Goal: Information Seeking & Learning: Learn about a topic

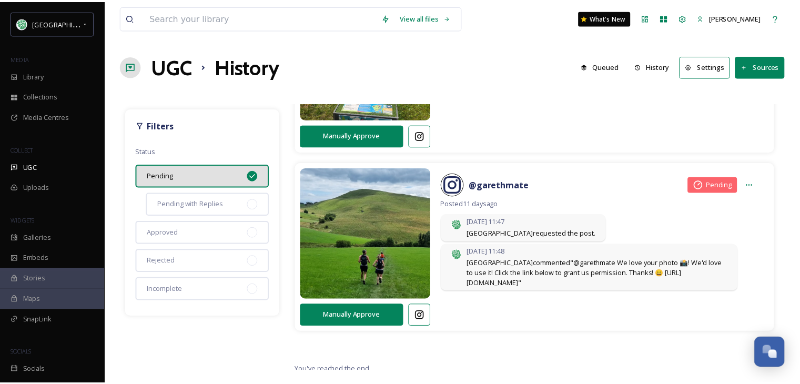
scroll to position [1041, 0]
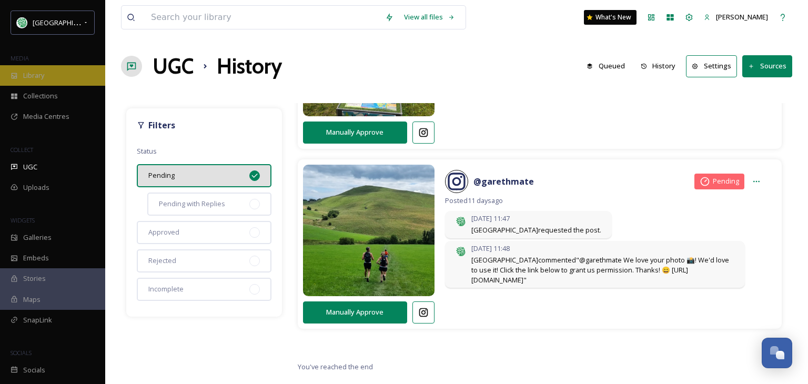
click at [51, 80] on div "Library" at bounding box center [52, 75] width 105 height 21
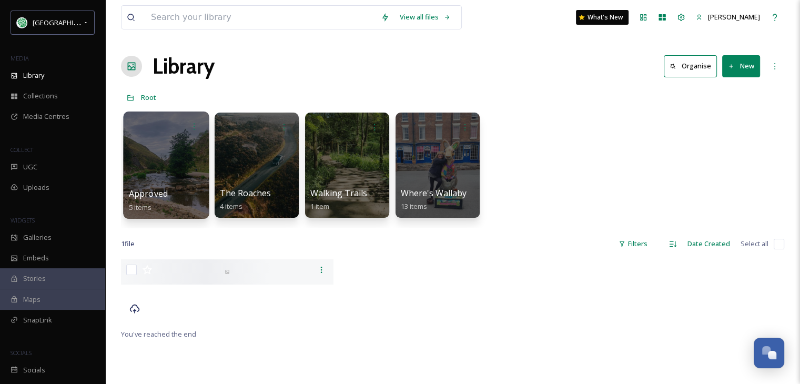
click at [153, 160] on div at bounding box center [166, 165] width 86 height 107
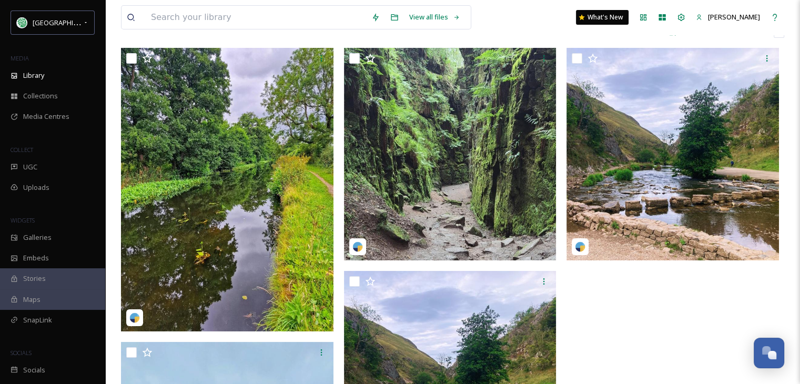
scroll to position [84, 0]
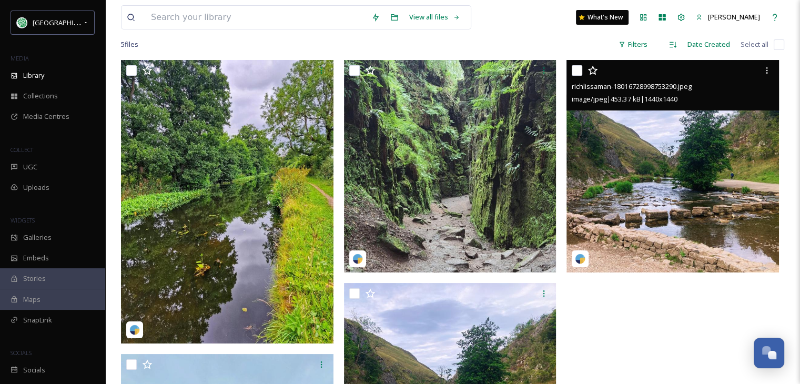
click at [688, 164] on img at bounding box center [673, 166] width 213 height 213
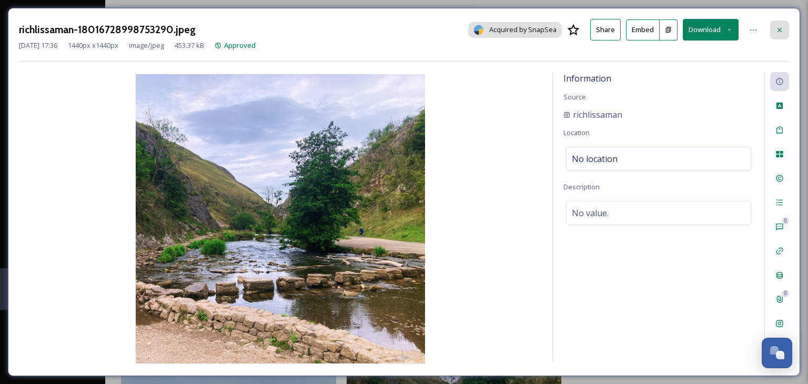
click at [779, 26] on icon at bounding box center [779, 30] width 8 height 8
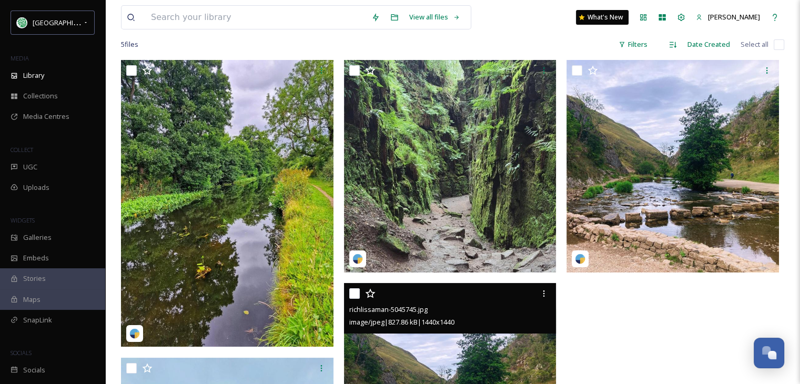
click at [454, 355] on img at bounding box center [450, 389] width 213 height 213
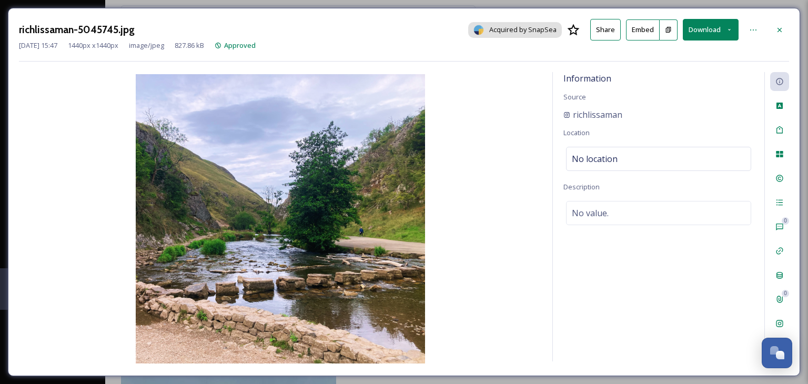
drag, startPoint x: 779, startPoint y: 28, endPoint x: 780, endPoint y: 36, distance: 8.0
click at [780, 36] on div at bounding box center [779, 30] width 19 height 19
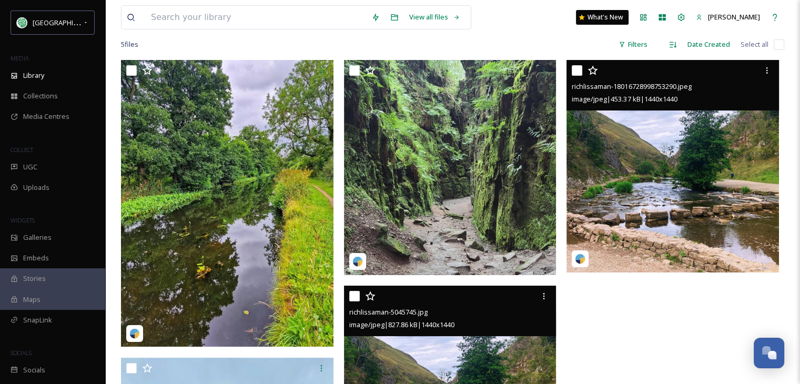
click at [650, 201] on img at bounding box center [673, 166] width 213 height 213
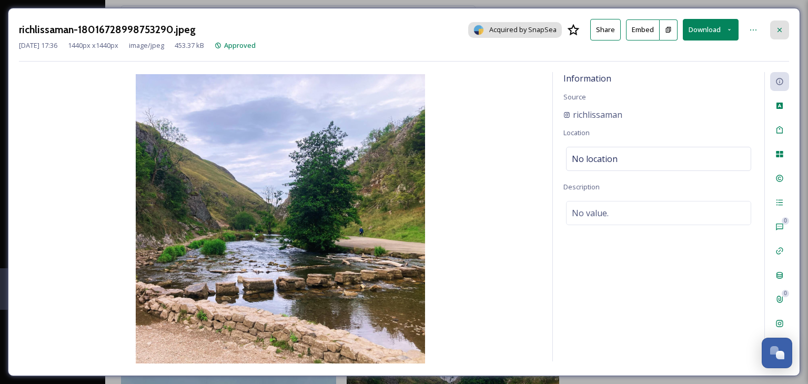
click at [778, 28] on icon at bounding box center [780, 29] width 4 height 4
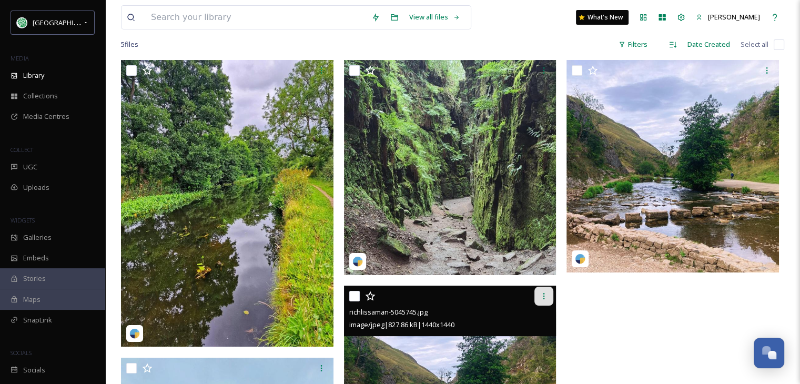
click at [549, 288] on div at bounding box center [543, 296] width 19 height 19
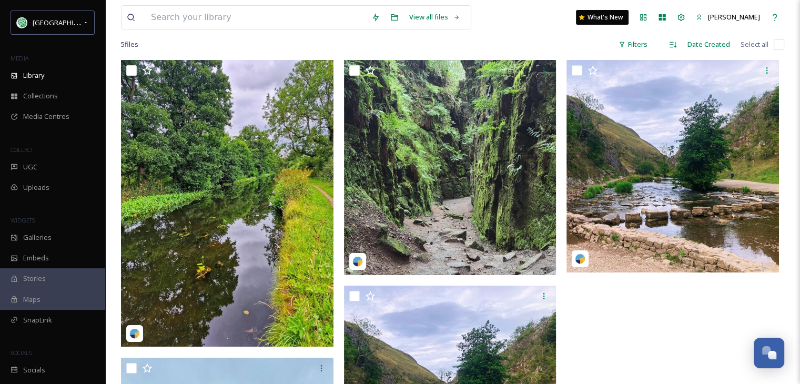
scroll to position [362, 0]
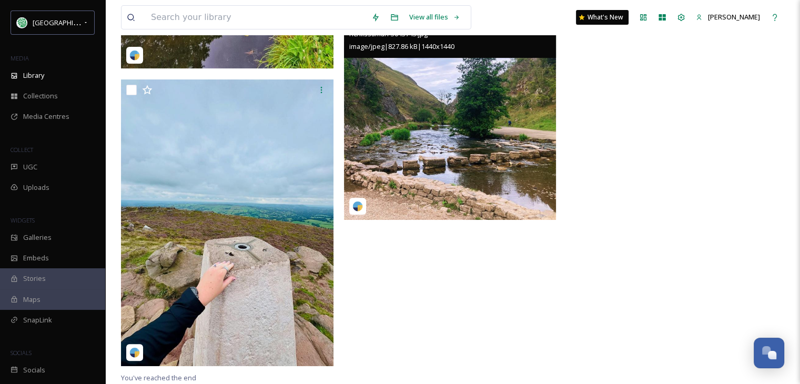
click at [497, 85] on img at bounding box center [450, 113] width 213 height 213
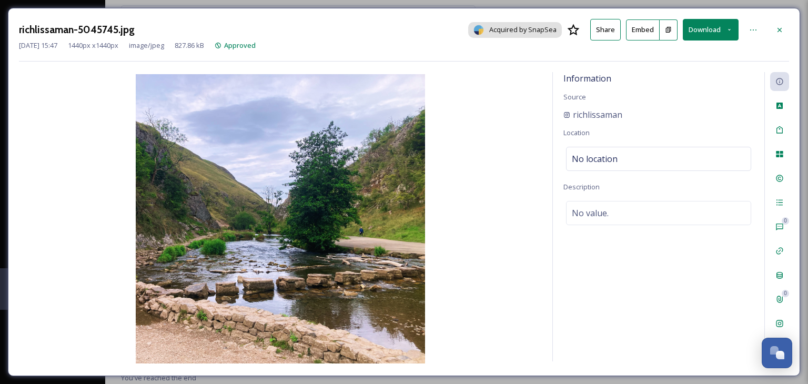
drag, startPoint x: 290, startPoint y: 204, endPoint x: 419, endPoint y: 135, distance: 145.7
click at [419, 135] on img at bounding box center [280, 218] width 523 height 289
click at [758, 31] on div at bounding box center [753, 30] width 19 height 19
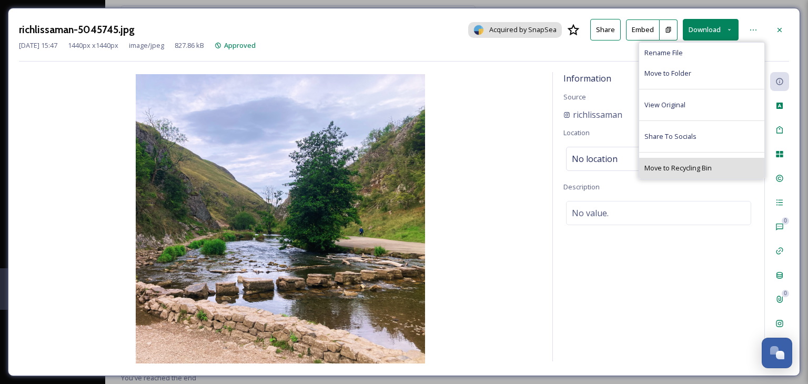
click at [662, 170] on span "Move to Recycling Bin" at bounding box center [677, 168] width 67 height 10
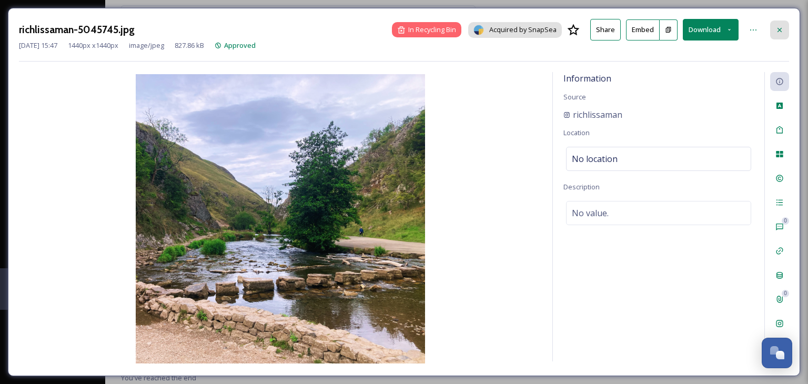
click at [780, 27] on icon at bounding box center [779, 30] width 8 height 8
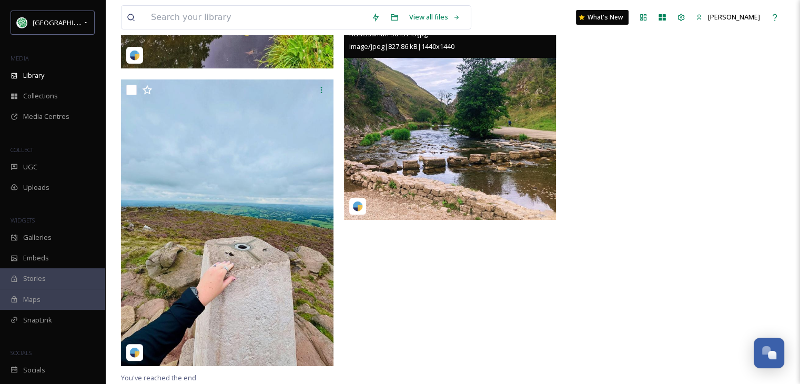
click at [707, 175] on div at bounding box center [676, 77] width 218 height 590
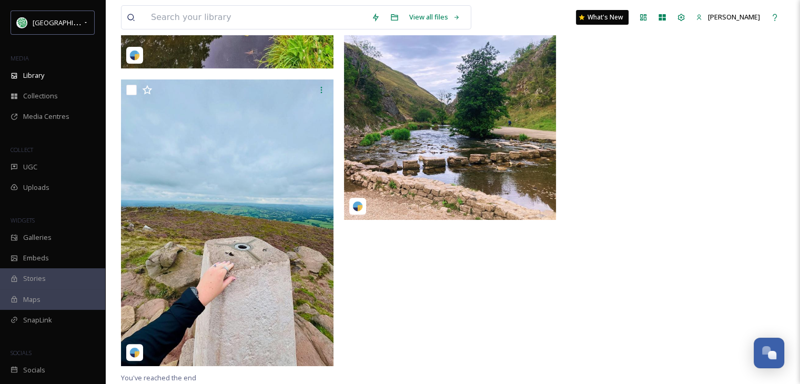
scroll to position [358, 0]
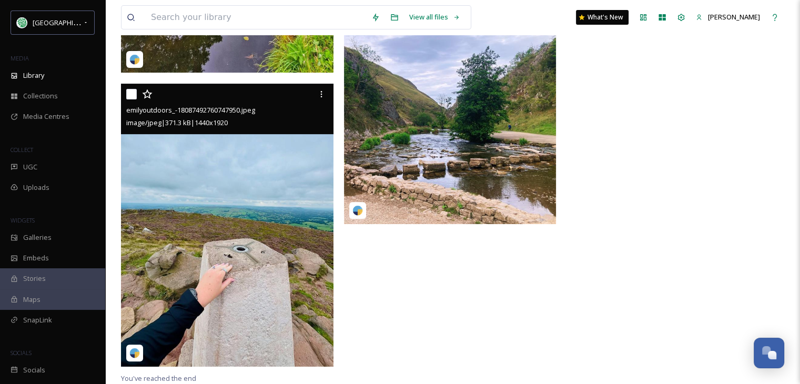
click at [269, 269] on img at bounding box center [227, 225] width 213 height 283
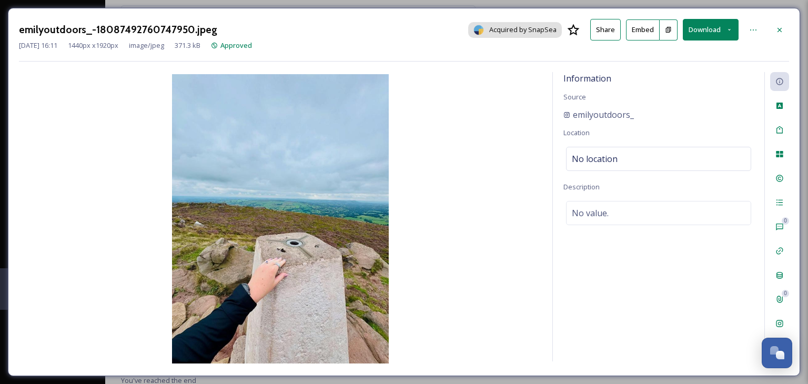
scroll to position [218, 0]
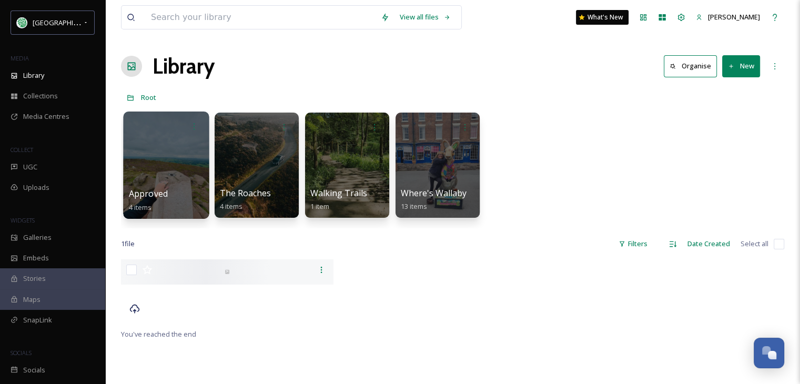
click at [143, 166] on div at bounding box center [166, 165] width 86 height 107
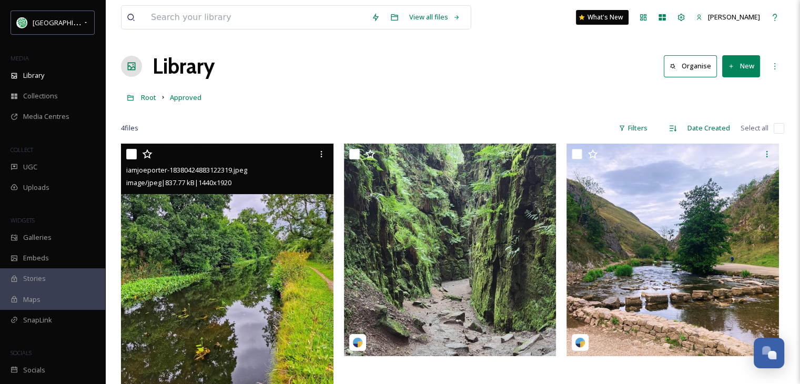
click at [180, 243] on img at bounding box center [227, 285] width 213 height 283
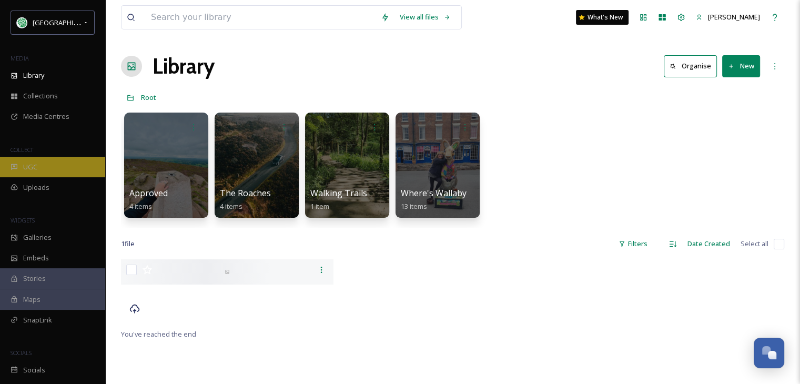
click at [34, 160] on div "UGC" at bounding box center [52, 167] width 105 height 21
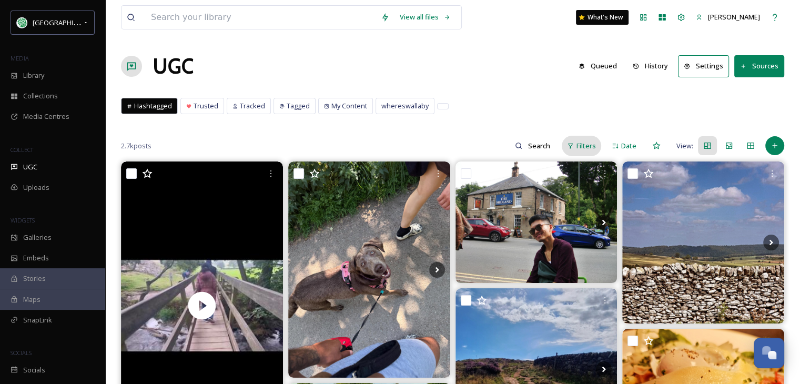
click at [593, 139] on div "Filters" at bounding box center [581, 146] width 39 height 21
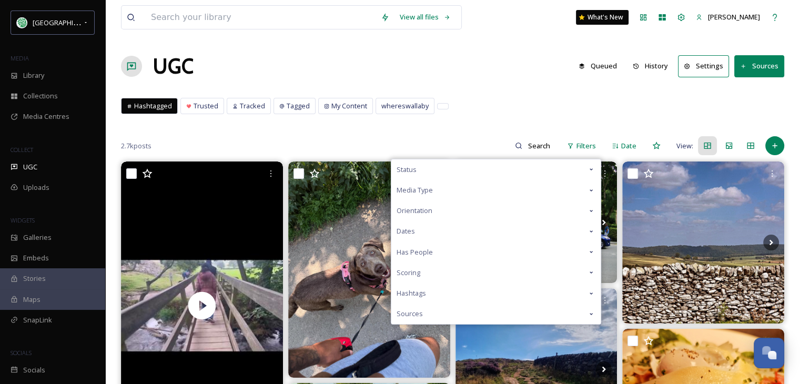
click at [406, 272] on span "Scoring" at bounding box center [409, 273] width 24 height 10
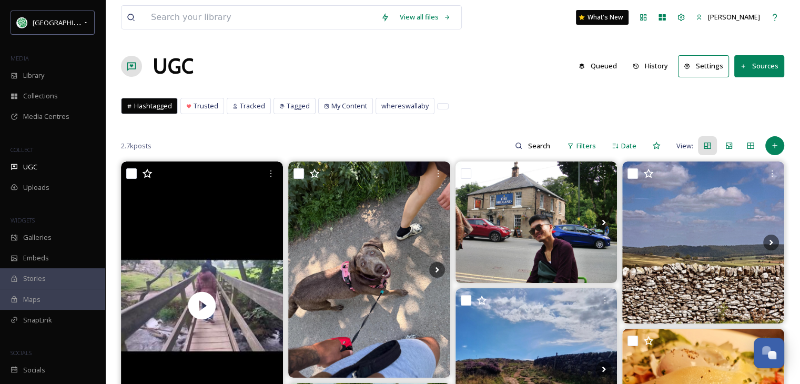
click at [761, 109] on div "Hashtagged Trusted Tracked Tagged My Content whereswallaby Hashtagged Trusted T…" at bounding box center [452, 109] width 663 height 22
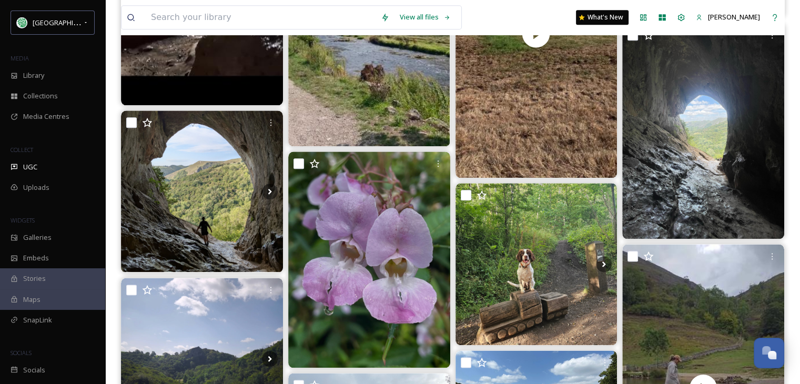
scroll to position [1269, 0]
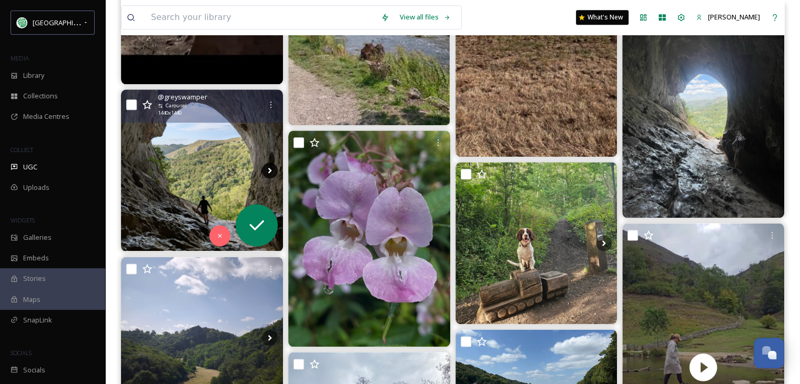
click at [268, 170] on icon at bounding box center [270, 171] width 16 height 16
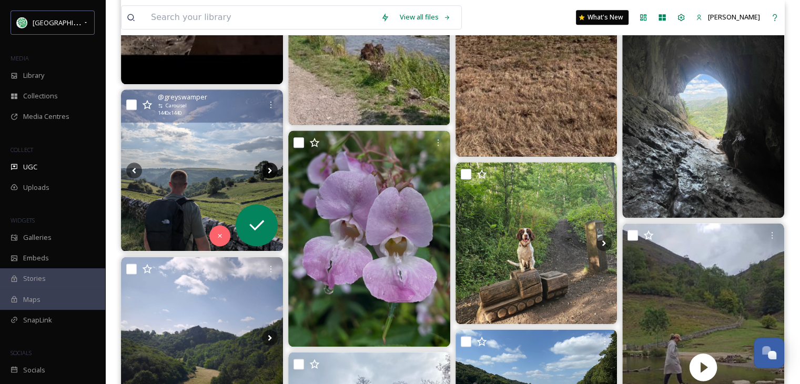
click at [268, 170] on icon at bounding box center [270, 171] width 16 height 16
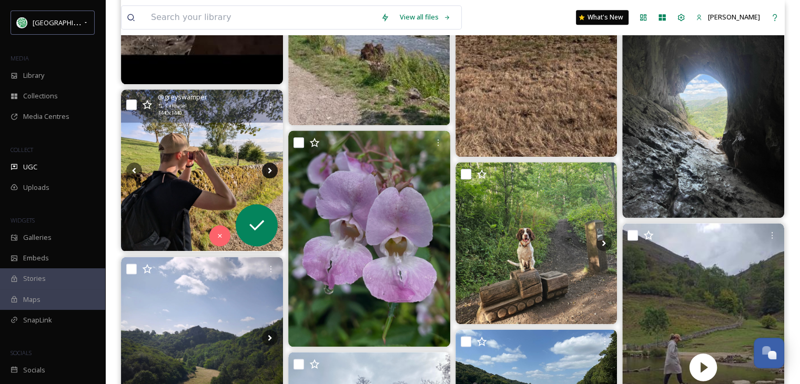
click at [268, 170] on icon at bounding box center [270, 171] width 16 height 16
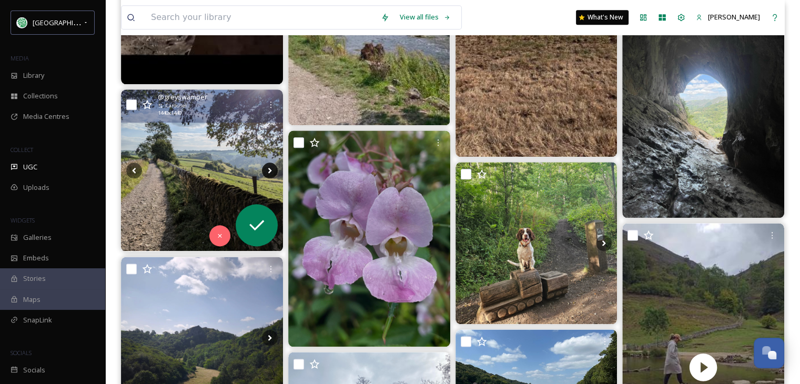
click at [268, 170] on icon at bounding box center [270, 171] width 16 height 16
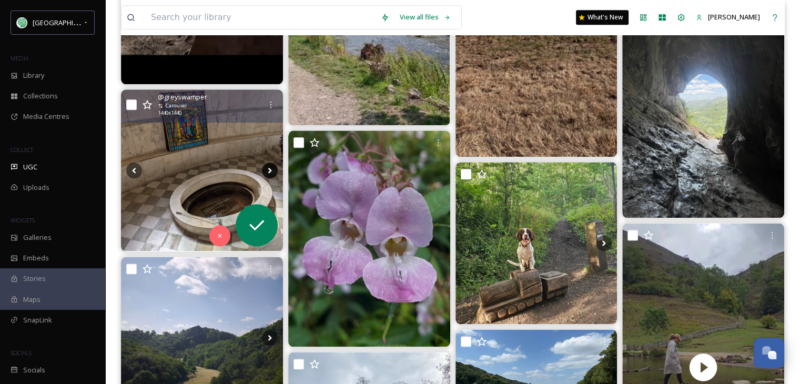
click at [268, 170] on icon at bounding box center [270, 171] width 16 height 16
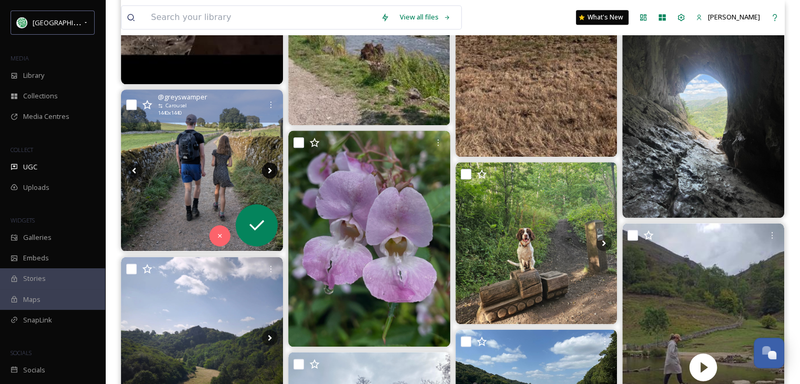
click at [268, 170] on icon at bounding box center [270, 171] width 16 height 16
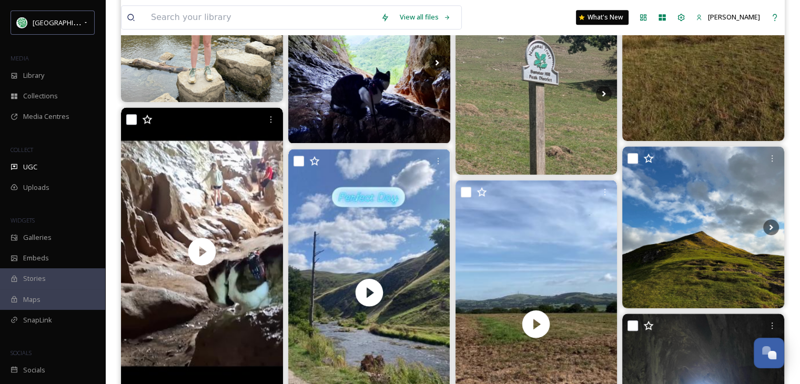
scroll to position [0, 0]
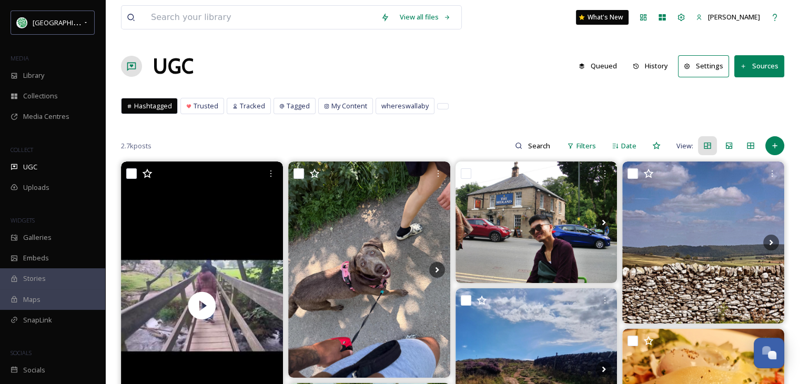
click at [761, 66] on button "Sources" at bounding box center [759, 66] width 50 height 22
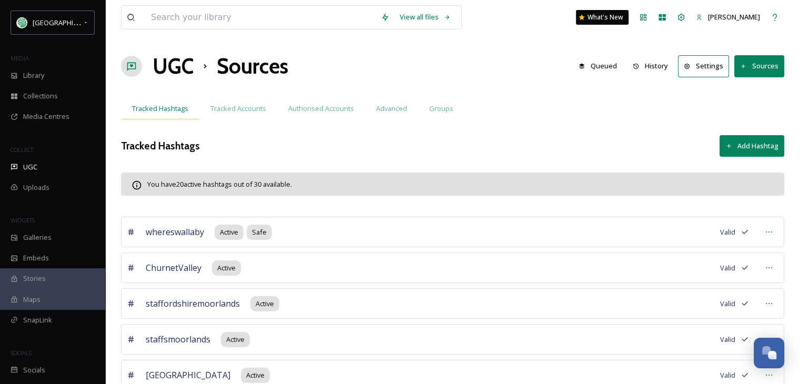
click at [154, 110] on span "Tracked Hashtags" at bounding box center [160, 109] width 56 height 10
click at [22, 165] on div "UGC" at bounding box center [52, 167] width 105 height 21
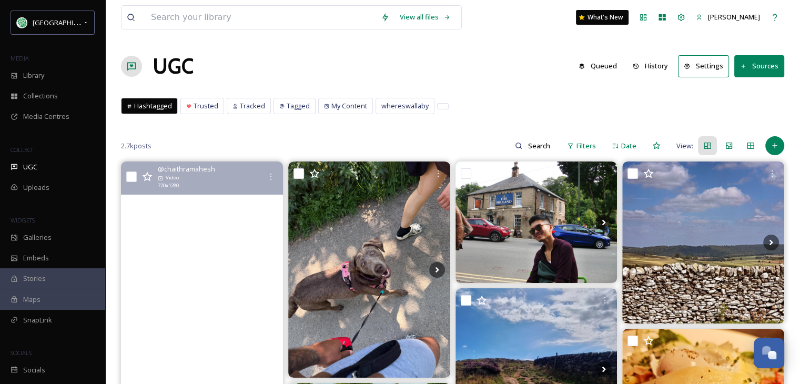
click at [238, 245] on video "#dovedale #dovedalesteppingstones" at bounding box center [202, 305] width 162 height 288
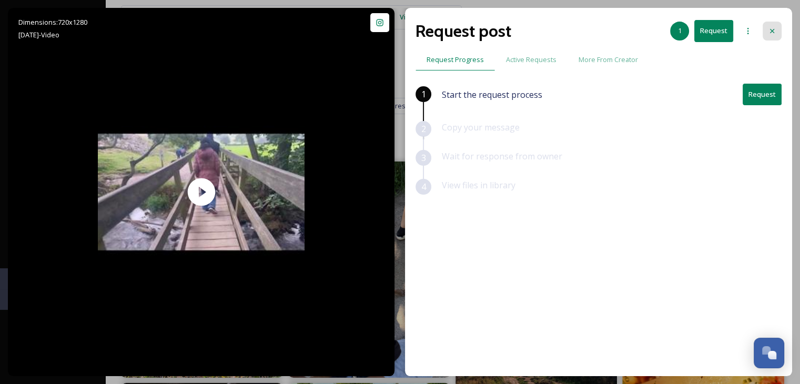
click at [776, 33] on div at bounding box center [772, 31] width 19 height 19
